Goal: Information Seeking & Learning: Learn about a topic

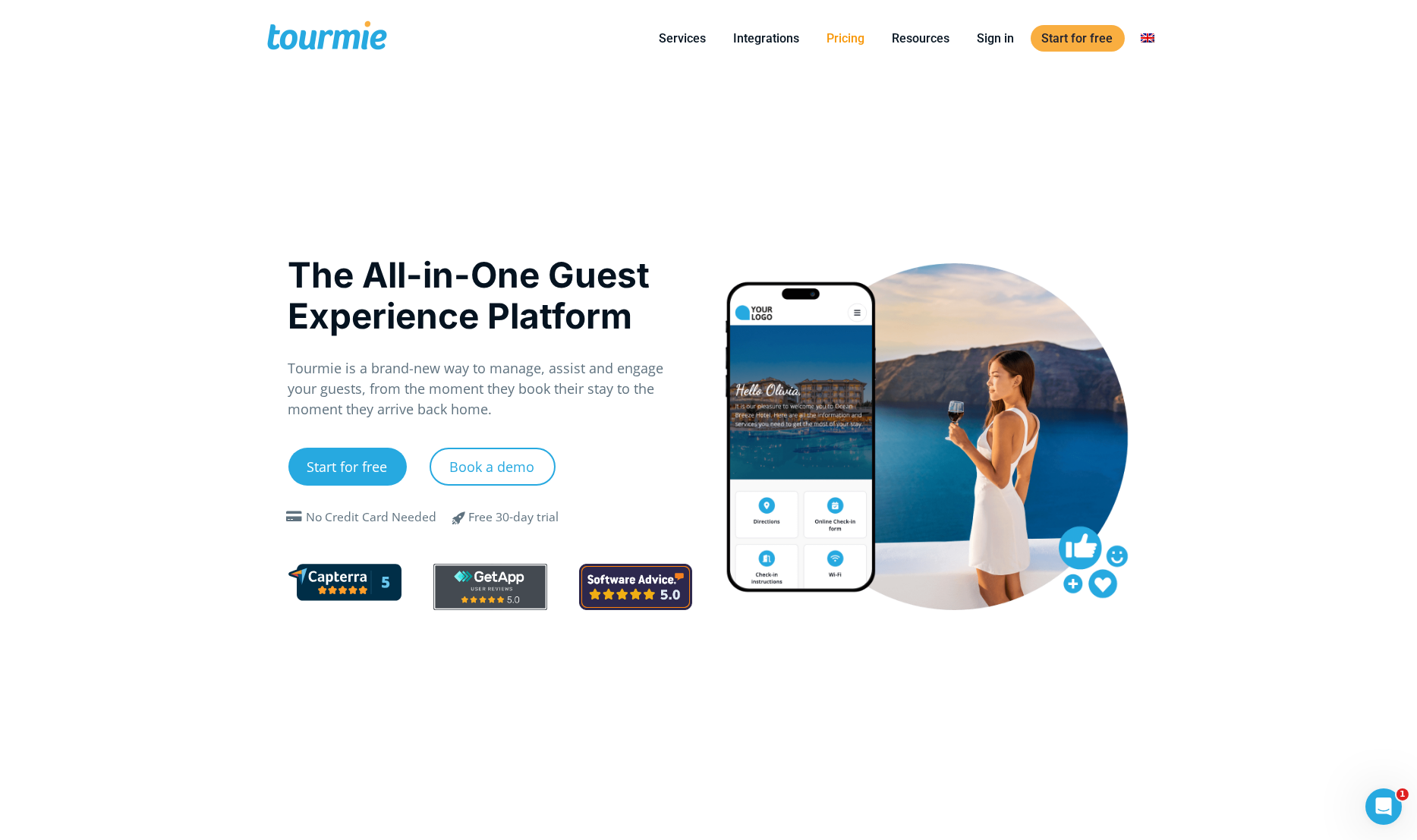
click at [843, 39] on link "Pricing" at bounding box center [846, 38] width 61 height 19
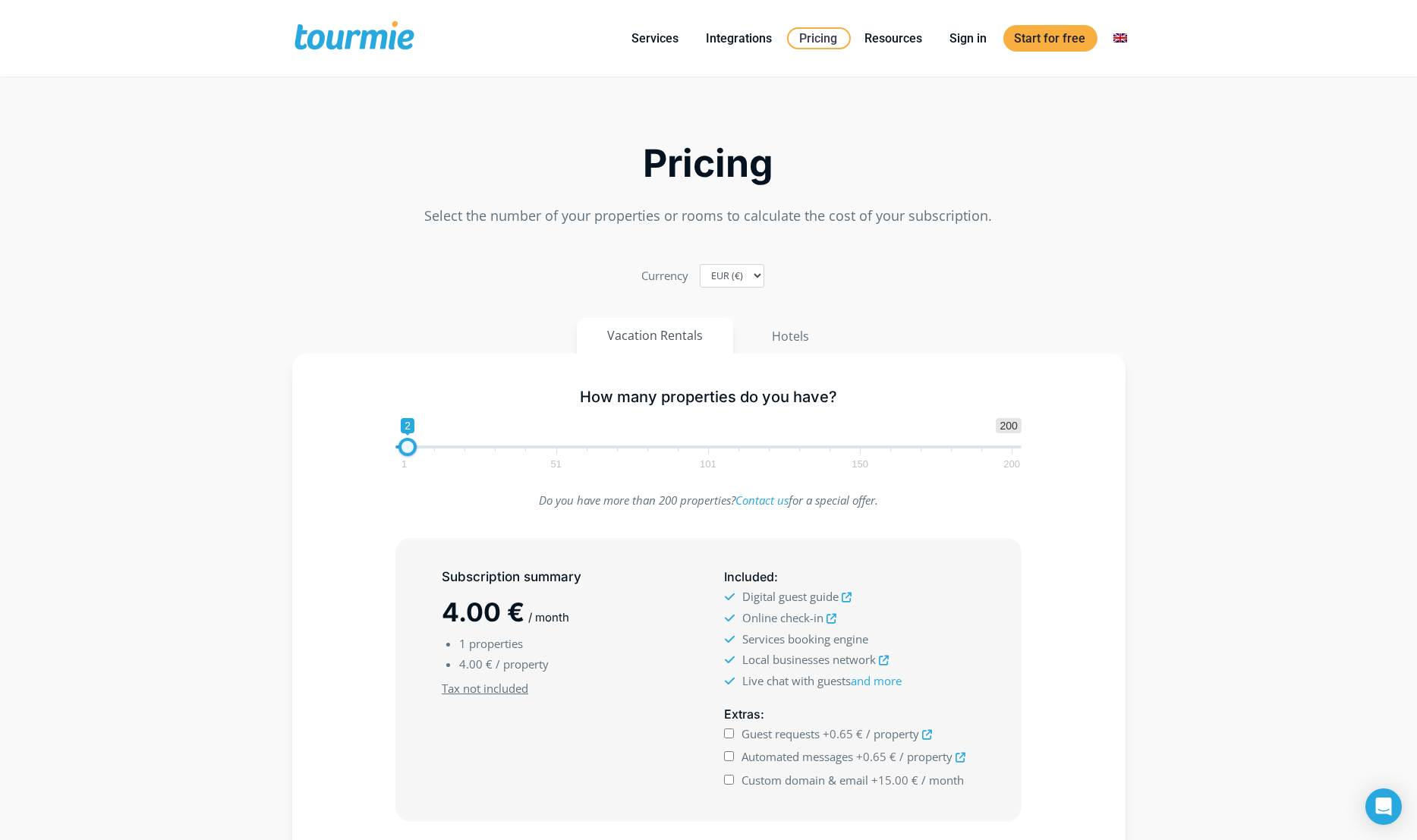
type input "200"
drag, startPoint x: 409, startPoint y: 456, endPoint x: 1506, endPoint y: 343, distance: 1102.8
click at [727, 736] on input "Guest requests +0.46 € / property" at bounding box center [728, 733] width 10 height 10
checkbox input "true"
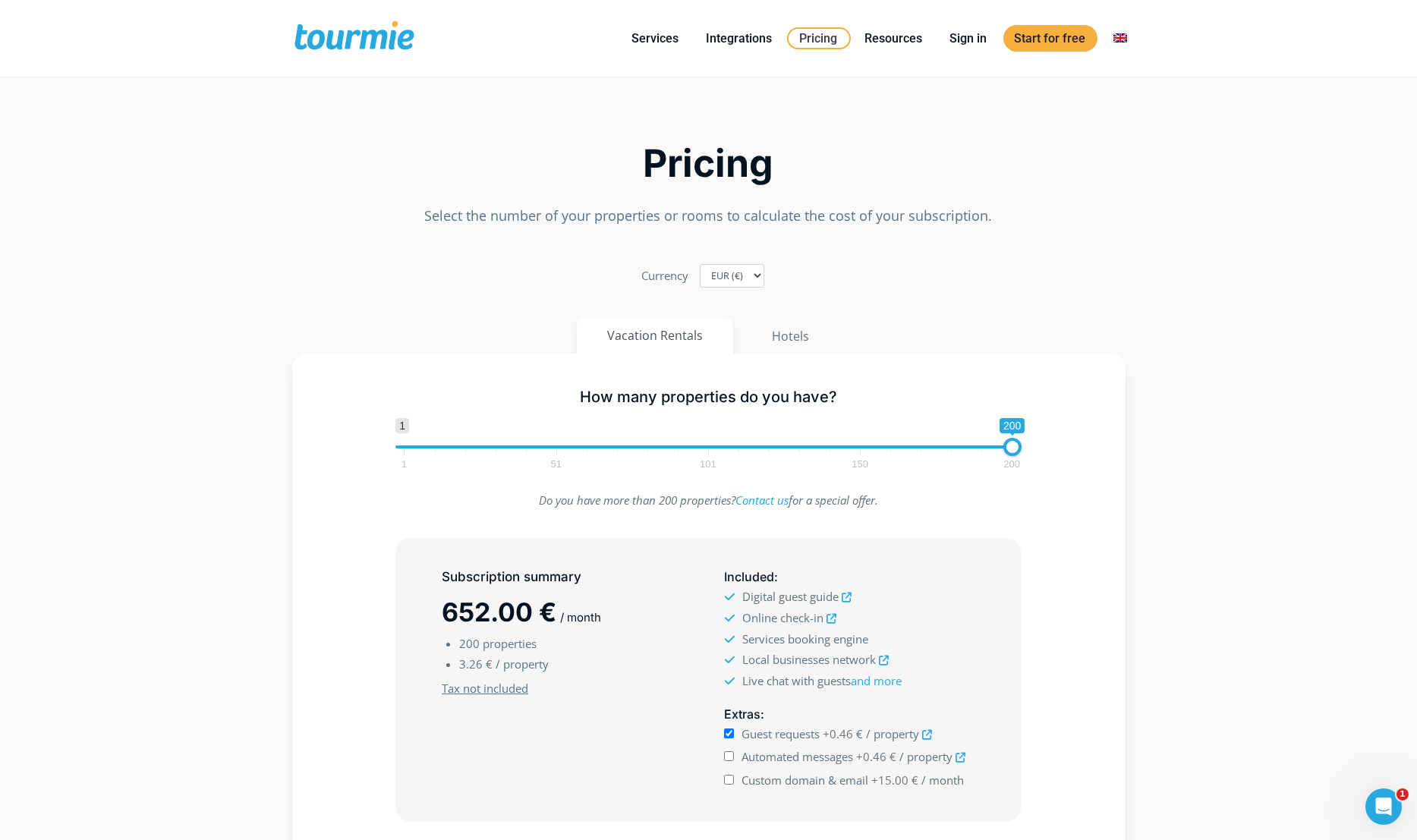
click at [729, 760] on input "Automated messages +0.46 € / property" at bounding box center [728, 756] width 10 height 10
checkbox input "true"
click at [732, 785] on input "Custom domain & email +15.00 € / month" at bounding box center [728, 780] width 10 height 10
checkbox input "false"
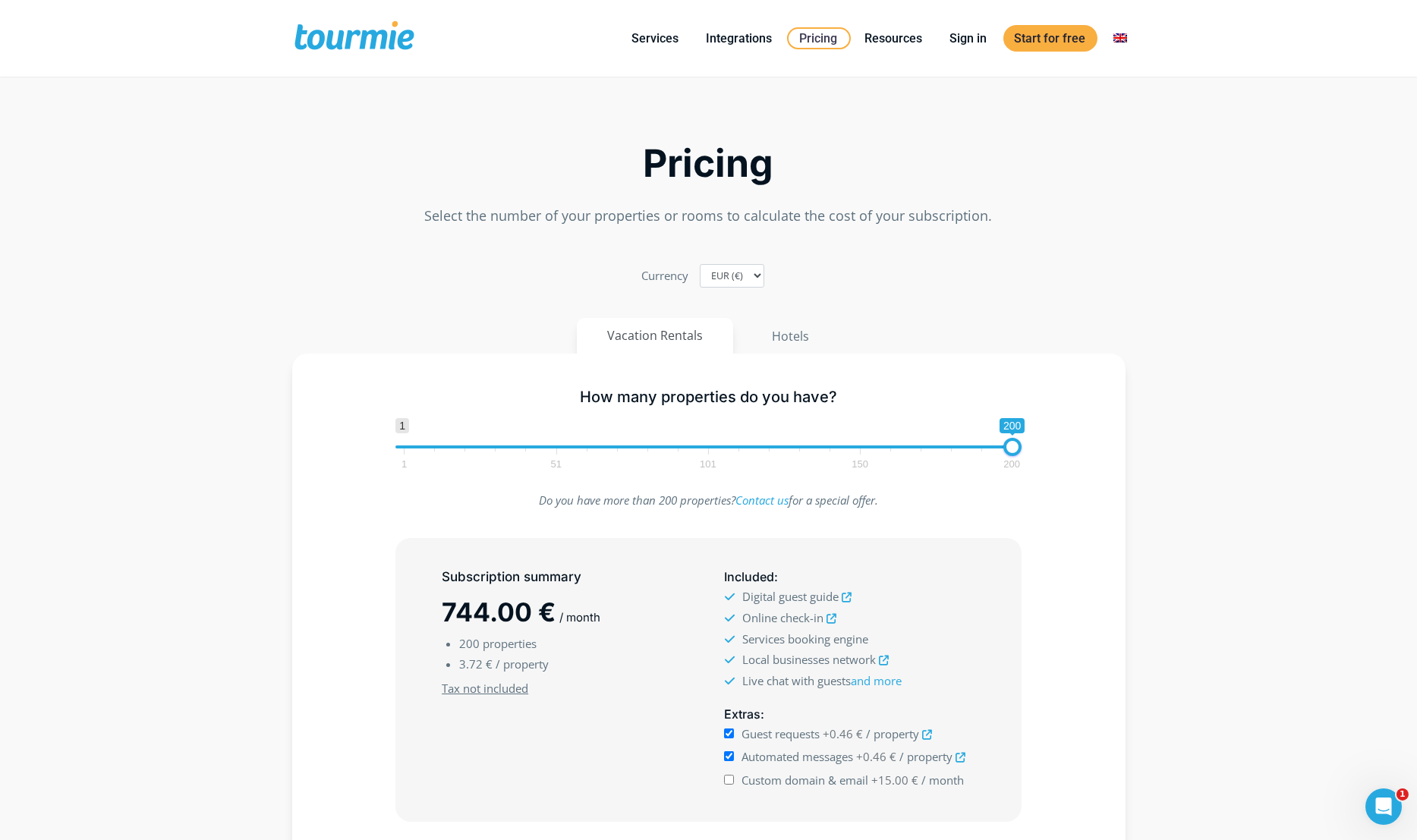
click at [1238, 419] on section "Pricing Select the number of your properties or rooms to calculate the cost of …" at bounding box center [708, 542] width 1417 height 909
click at [1170, 220] on section "Pricing Select the number of your properties or rooms to calculate the cost of …" at bounding box center [708, 542] width 1417 height 909
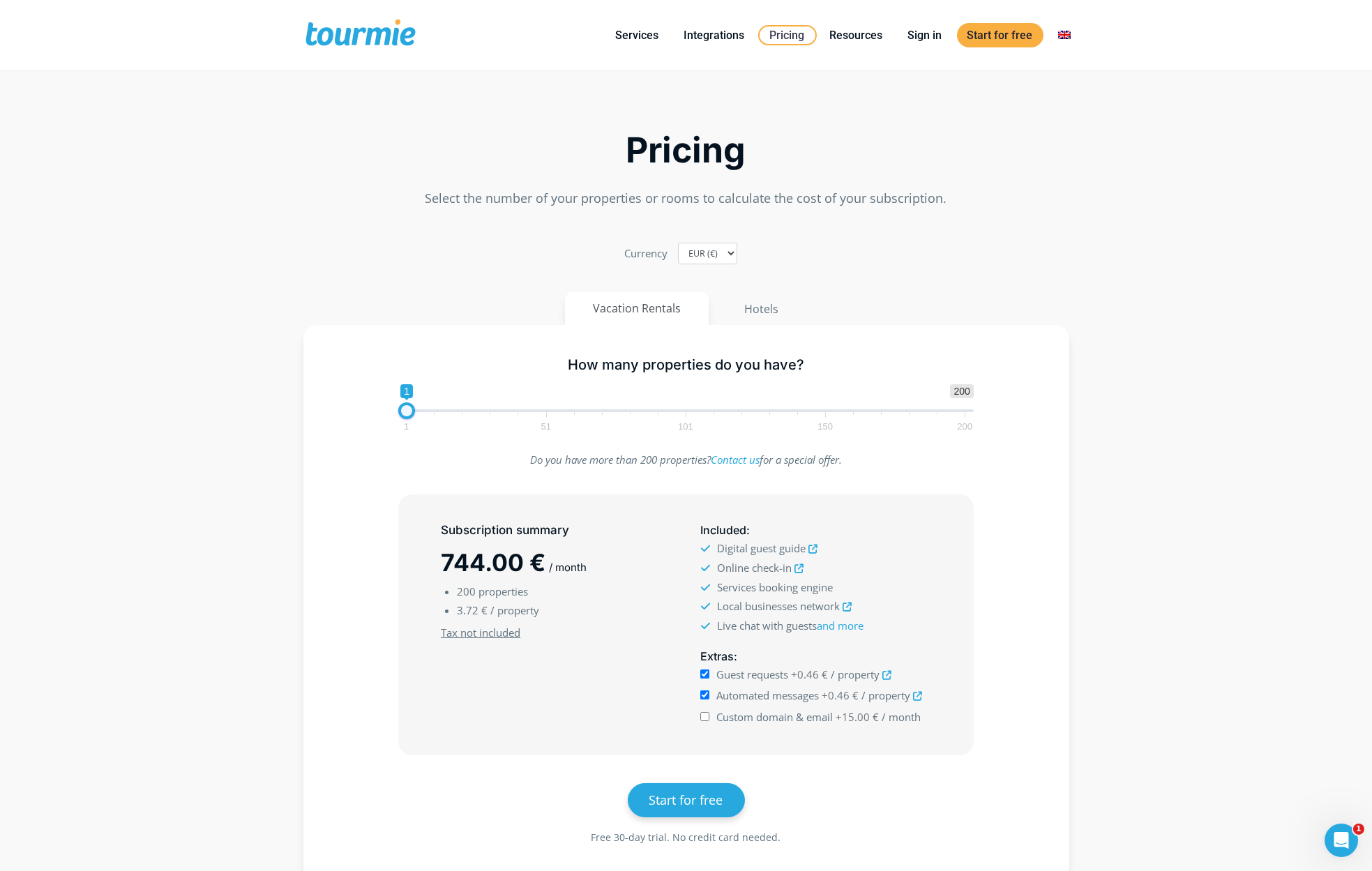
drag, startPoint x: 965, startPoint y: 414, endPoint x: 306, endPoint y: 435, distance: 659.3
click at [306, 435] on div "How many properties do you have? 1 200 0 0 1 1 51 101 150 200 1 Do you have mor…" at bounding box center [686, 603] width 766 height 556
type input "200"
drag, startPoint x: 405, startPoint y: 420, endPoint x: 1473, endPoint y: 324, distance: 1072.3
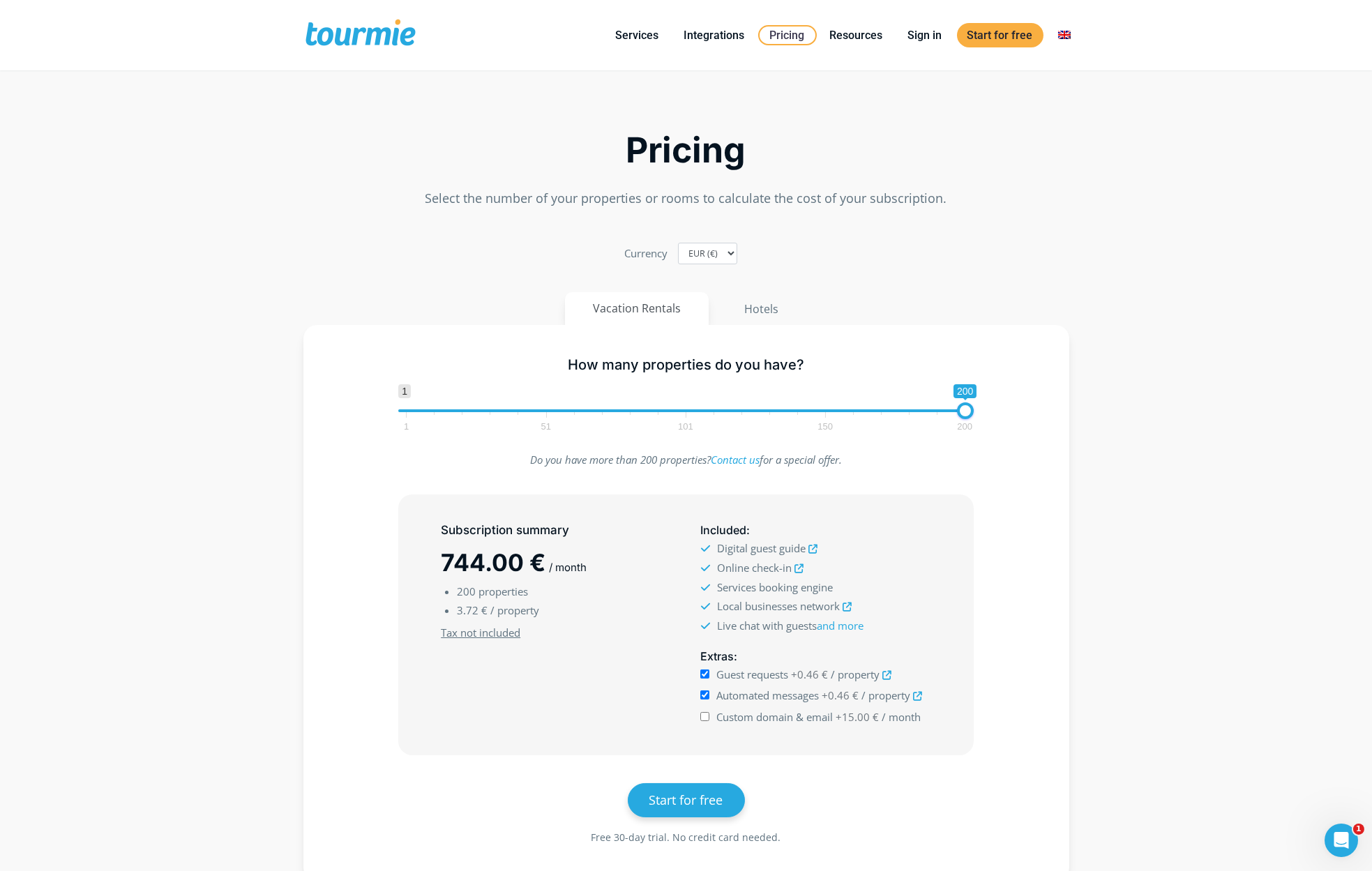
click at [708, 719] on div "Custom domain & email +15.00 € / month" at bounding box center [815, 716] width 230 height 19
click at [701, 717] on input "Custom domain & email +15.00 € / month" at bounding box center [704, 716] width 9 height 9
click at [709, 717] on div "Custom domain & email +15.00 € / month" at bounding box center [815, 716] width 230 height 19
click at [708, 717] on input "Custom domain & email +15.00 € / month" at bounding box center [704, 716] width 9 height 9
checkbox input "false"
